Goal: Transaction & Acquisition: Purchase product/service

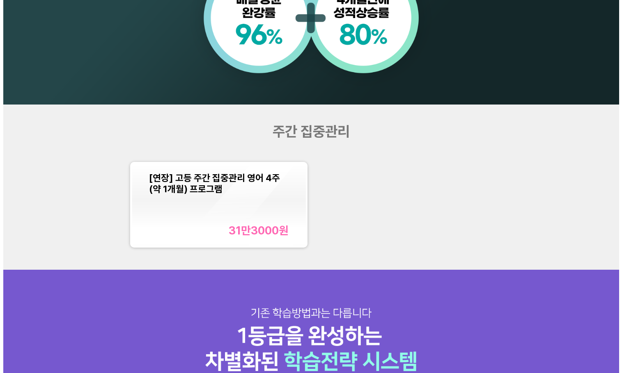
scroll to position [698, 0]
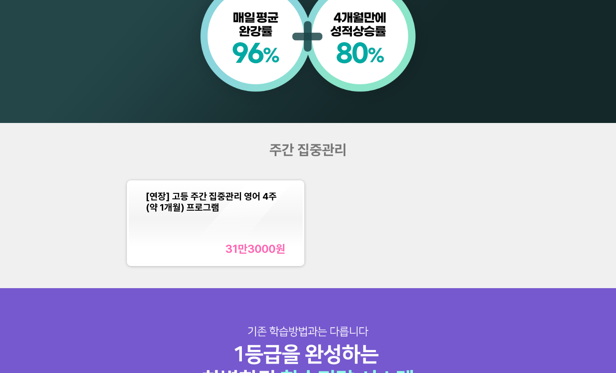
click at [279, 209] on div "[연장] 고등 주간 집중관리 영어 4주(약 1개월) 프로그램" at bounding box center [215, 202] width 139 height 22
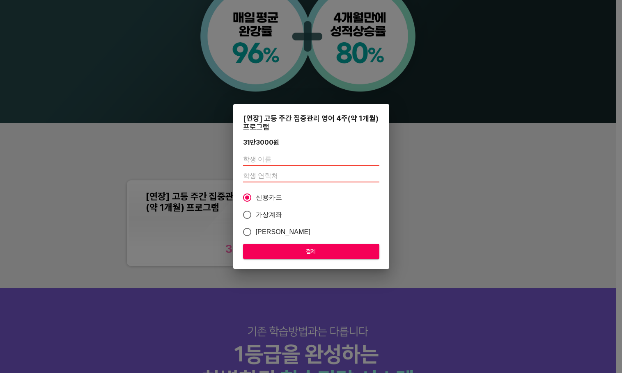
click at [293, 162] on input "text" at bounding box center [311, 159] width 136 height 13
click at [257, 155] on input "text" at bounding box center [311, 159] width 136 height 13
type input "r"
type input "[PERSON_NAME]"
click at [258, 173] on input "number" at bounding box center [311, 175] width 136 height 13
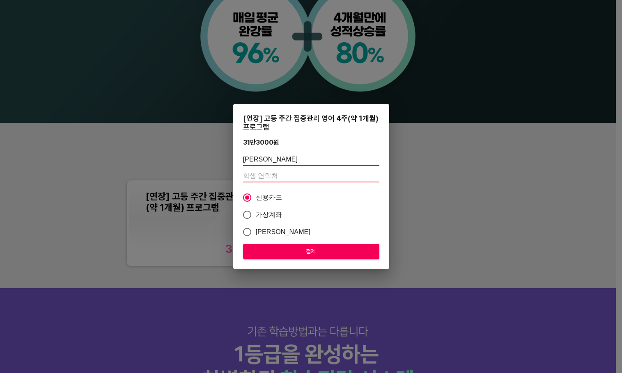
paste input "01058929985"
type input "01058929985"
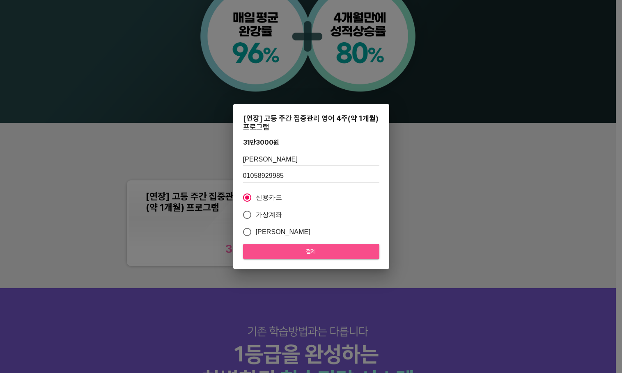
click at [303, 247] on span "결제" at bounding box center [311, 252] width 123 height 10
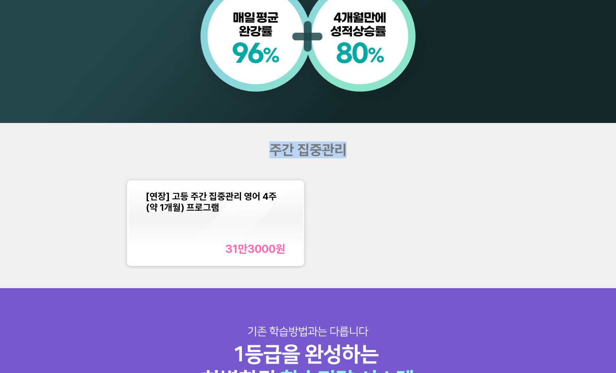
drag, startPoint x: 270, startPoint y: 151, endPoint x: 341, endPoint y: 152, distance: 70.2
click at [341, 152] on span "주간 집중관리" at bounding box center [307, 150] width 77 height 17
drag, startPoint x: 347, startPoint y: 154, endPoint x: 208, endPoint y: 154, distance: 138.7
click at [208, 154] on div "주간 집중관리" at bounding box center [308, 150] width 246 height 17
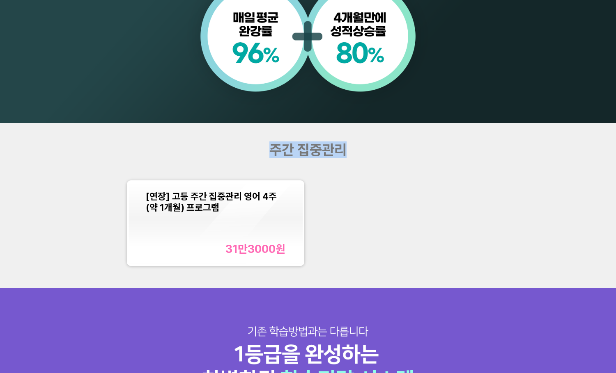
click at [208, 154] on div "주간 집중관리" at bounding box center [308, 150] width 246 height 17
click at [266, 216] on div "[연장] 고등 주간 집중관리 영어 4주(약 1개월) 프로그램 31만3000 원" at bounding box center [215, 223] width 139 height 65
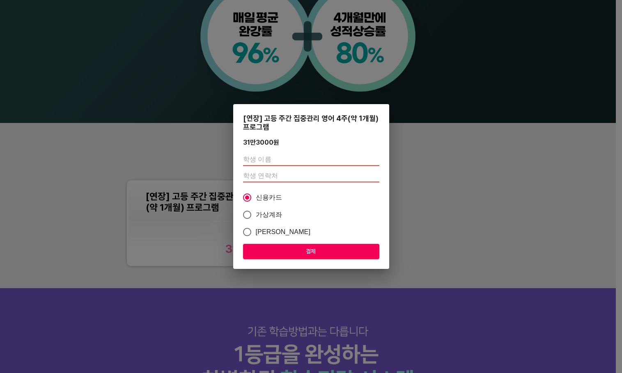
click at [179, 142] on div "[연장] 고등 주간 집중관리 영어 4주(약 1개월) 프로그램 31만3000 원 신용카드 가상계좌 카카오페이 결제" at bounding box center [311, 186] width 622 height 373
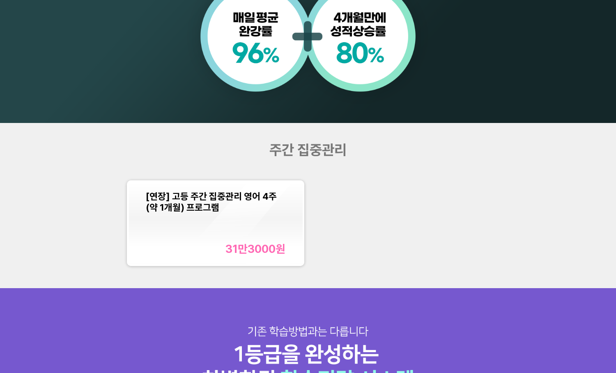
click at [437, 194] on div "[연장] 고등 주간 집중관리 영어 4주(약 1개월) 프로그램 31만3000 원" at bounding box center [307, 223] width 369 height 93
click at [260, 211] on div "[연장] 고등 주간 집중관리 영어 4주(약 1개월) 프로그램" at bounding box center [215, 202] width 139 height 22
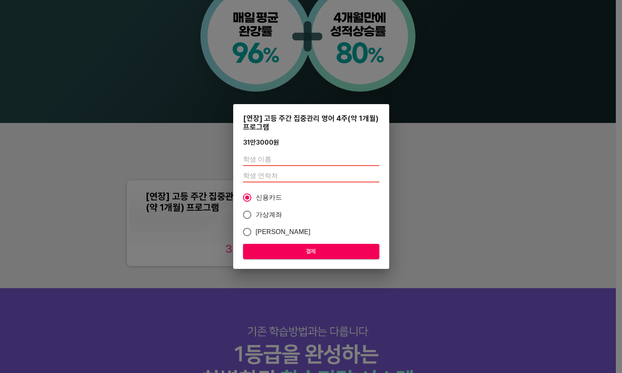
click at [272, 161] on input "text" at bounding box center [311, 159] width 136 height 13
click at [263, 217] on span "가상계좌" at bounding box center [269, 215] width 27 height 10
click at [256, 217] on input "가상계좌" at bounding box center [246, 214] width 17 height 17
radio input "true"
click at [245, 160] on input "text" at bounding box center [311, 159] width 136 height 13
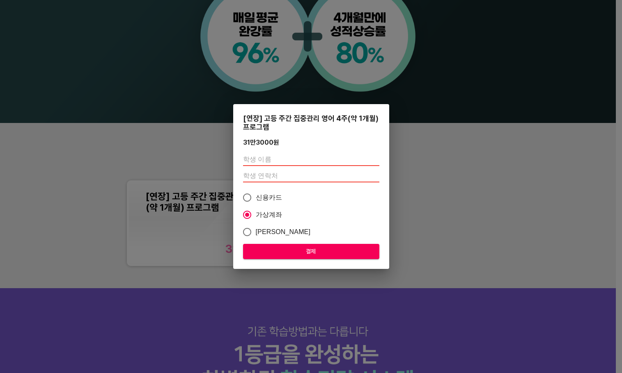
click at [253, 160] on input "text" at bounding box center [311, 159] width 136 height 13
click at [254, 174] on input "number" at bounding box center [311, 175] width 136 height 13
click at [250, 155] on input "text" at bounding box center [311, 159] width 136 height 13
click at [274, 160] on input "text" at bounding box center [311, 159] width 136 height 13
click at [271, 175] on input "number" at bounding box center [311, 175] width 136 height 13
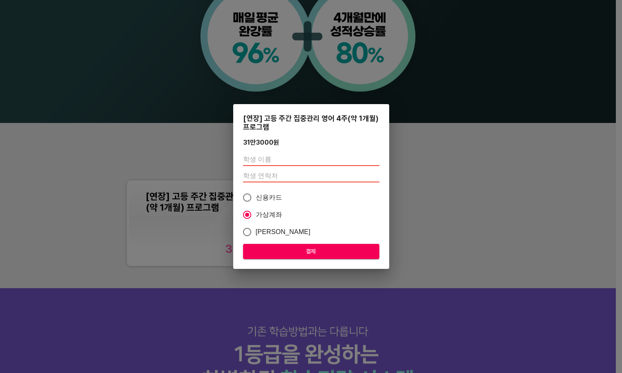
click at [271, 159] on input "text" at bounding box center [311, 159] width 136 height 13
click at [266, 171] on input "number" at bounding box center [311, 175] width 136 height 13
click at [268, 158] on input "text" at bounding box center [311, 159] width 136 height 13
click at [268, 170] on input "number" at bounding box center [311, 175] width 136 height 13
click at [268, 160] on input "text" at bounding box center [311, 159] width 136 height 13
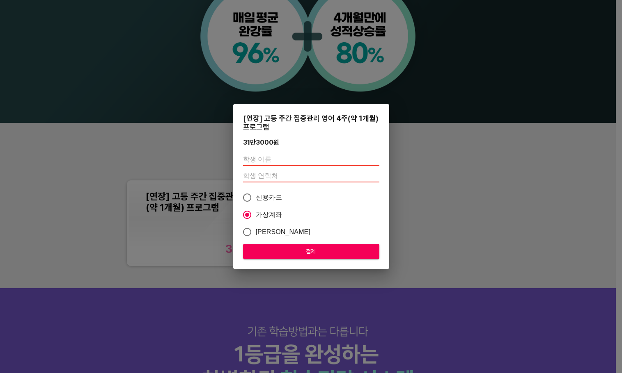
click at [265, 173] on input "number" at bounding box center [311, 175] width 136 height 13
click at [264, 161] on input "text" at bounding box center [311, 159] width 136 height 13
